Goal: Navigation & Orientation: Go to known website

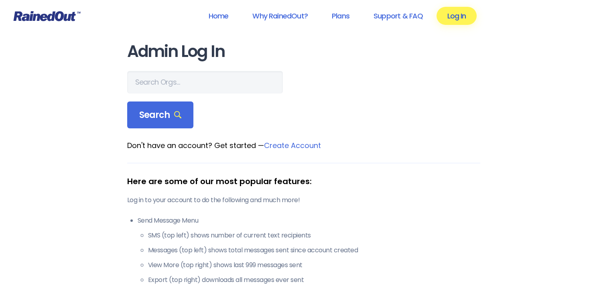
click at [472, 18] on link "Log In" at bounding box center [456, 16] width 40 height 18
click at [460, 14] on link "Log In" at bounding box center [456, 16] width 40 height 18
click at [458, 16] on link "Log In" at bounding box center [456, 16] width 40 height 18
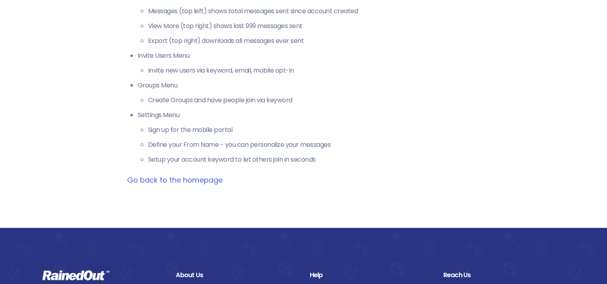
scroll to position [229, 0]
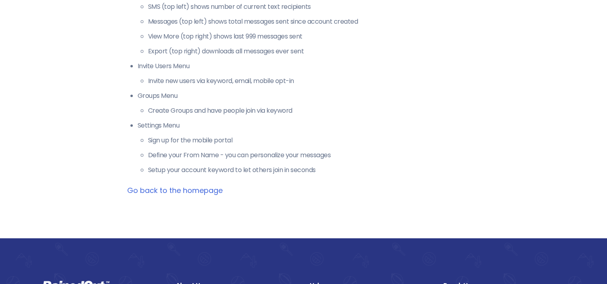
click at [193, 193] on link "Go back to the homepage" at bounding box center [174, 190] width 95 height 10
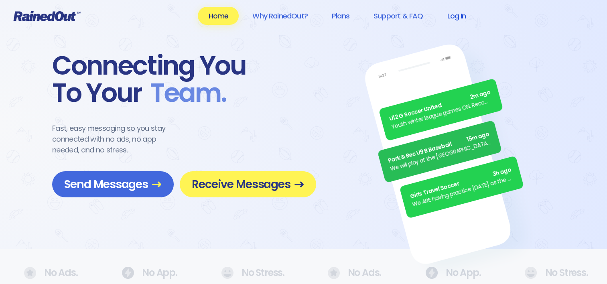
click at [452, 14] on link "Log In" at bounding box center [456, 16] width 40 height 18
